Goal: Transaction & Acquisition: Subscribe to service/newsletter

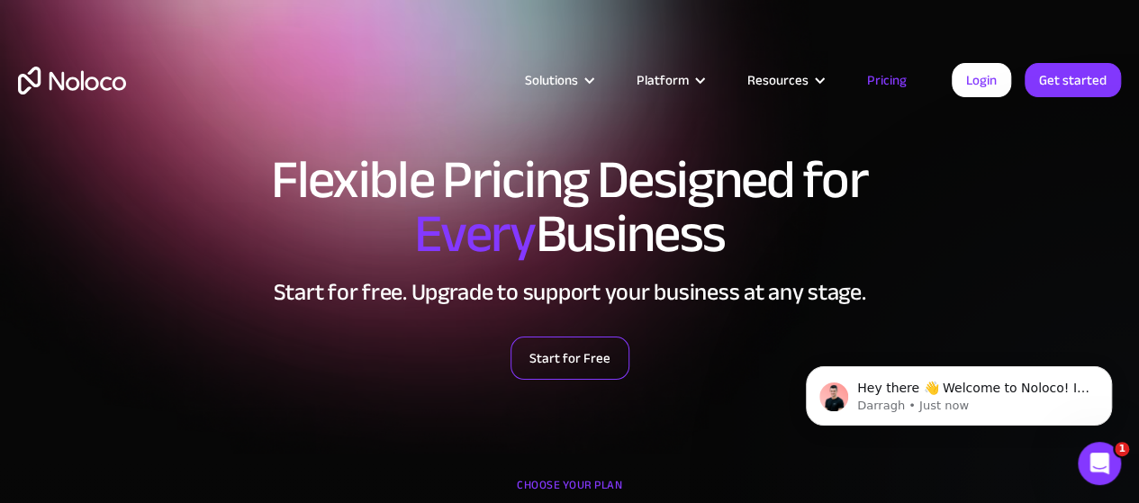
click at [579, 357] on link "Start for Free" at bounding box center [570, 358] width 119 height 43
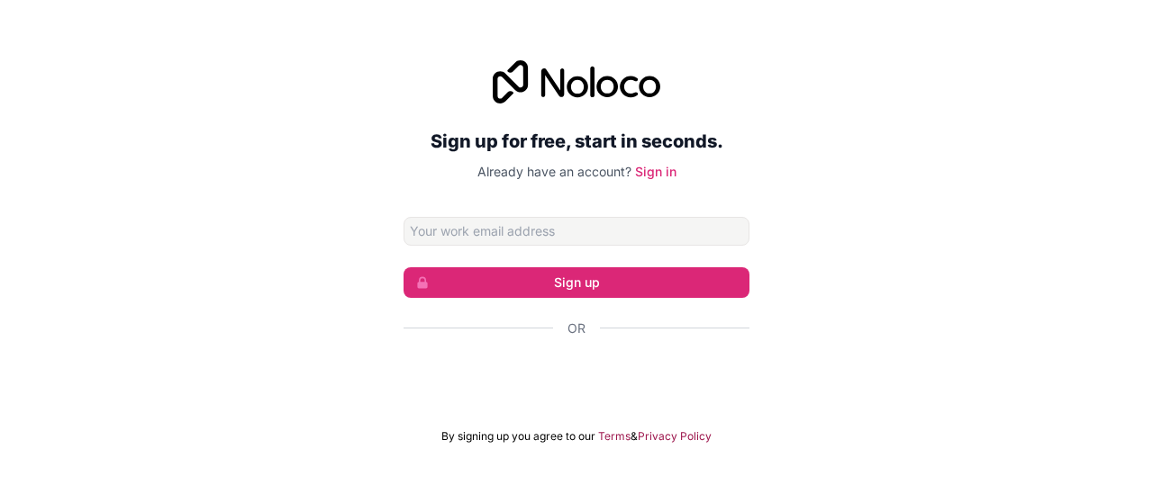
click at [581, 366] on div at bounding box center [576, 379] width 346 height 41
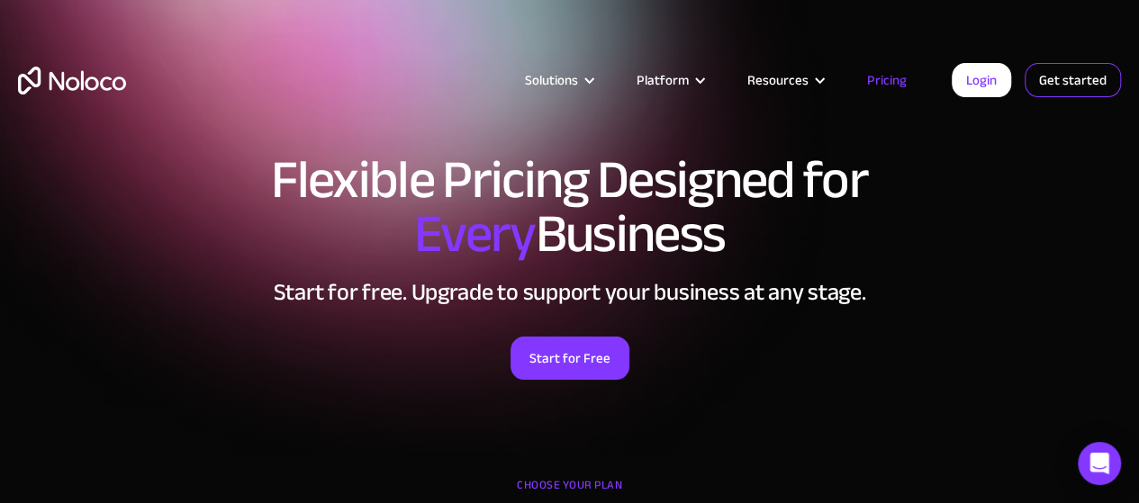
click at [1048, 73] on link "Get started" at bounding box center [1073, 80] width 96 height 34
